Goal: Transaction & Acquisition: Download file/media

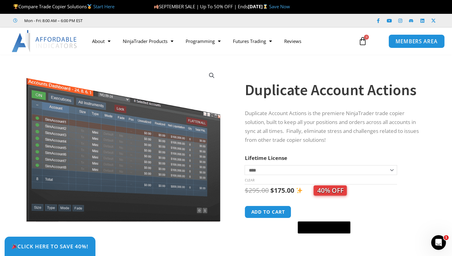
click at [416, 40] on span "MEMBERS AREA" at bounding box center [416, 41] width 42 height 5
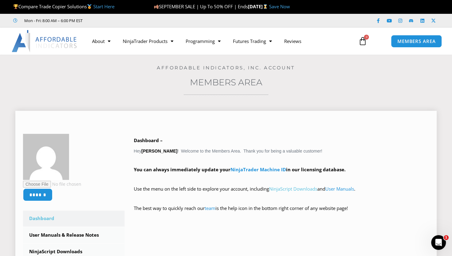
click at [302, 189] on link "NinjaScript Downloads" at bounding box center [293, 189] width 48 height 6
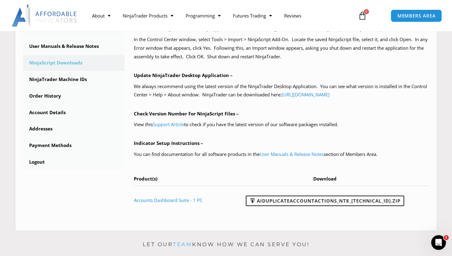
scroll to position [186, 0]
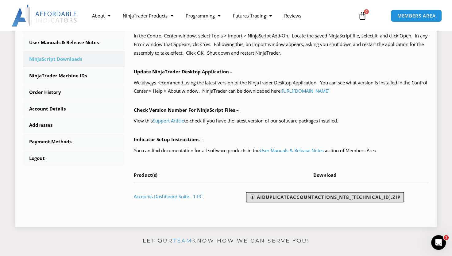
click at [284, 195] on link "AIDuplicateAccountActions_NT8_[TECHNICAL_ID].zip" at bounding box center [325, 197] width 158 height 10
